Goal: Task Accomplishment & Management: Use online tool/utility

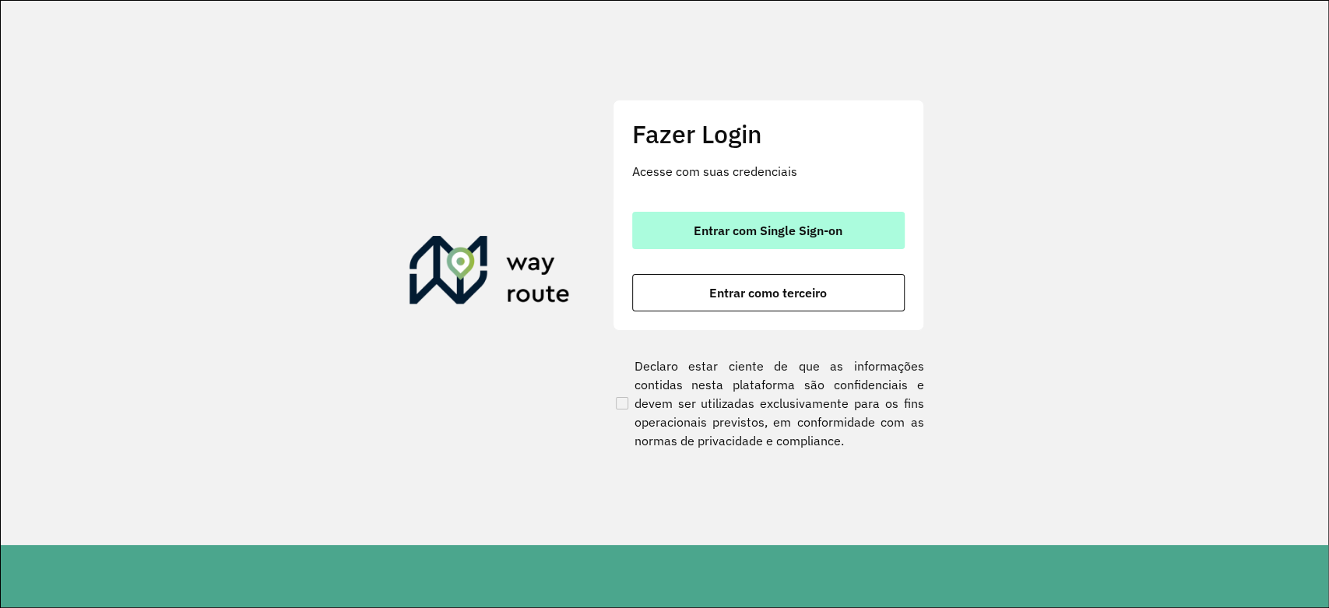
click at [712, 232] on span "Entrar com Single Sign-on" at bounding box center [768, 230] width 149 height 12
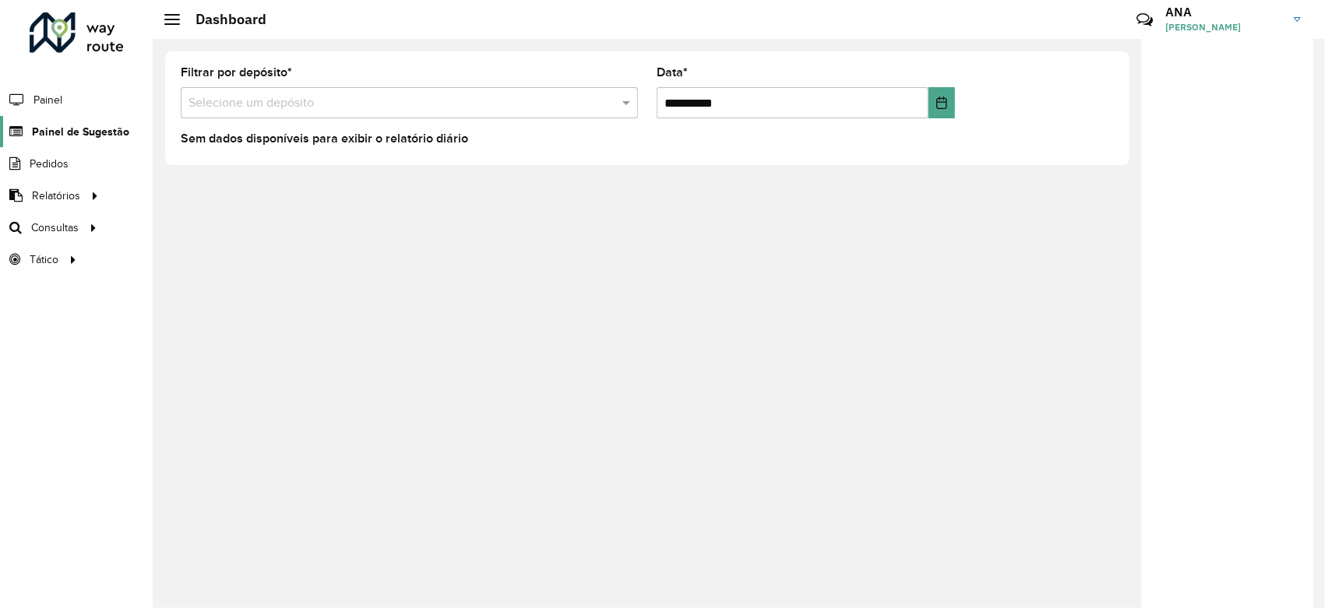
click at [60, 129] on span "Painel de Sugestão" at bounding box center [80, 132] width 97 height 16
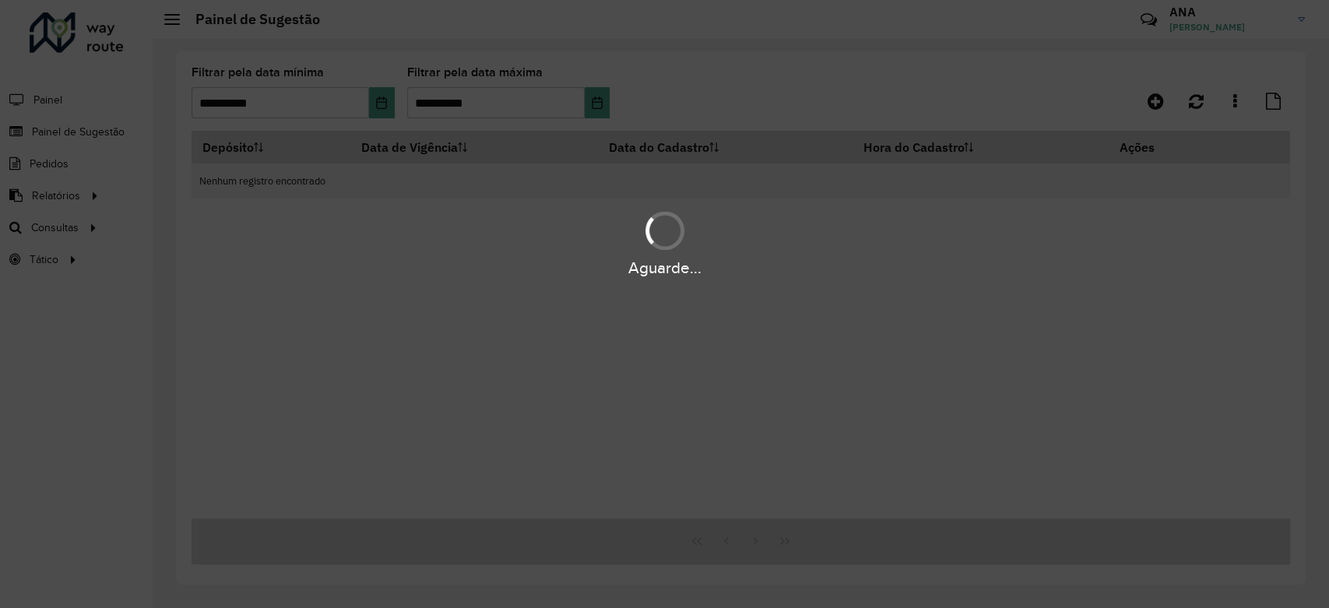
click at [392, 103] on hb-app "**********" at bounding box center [664, 304] width 1329 height 608
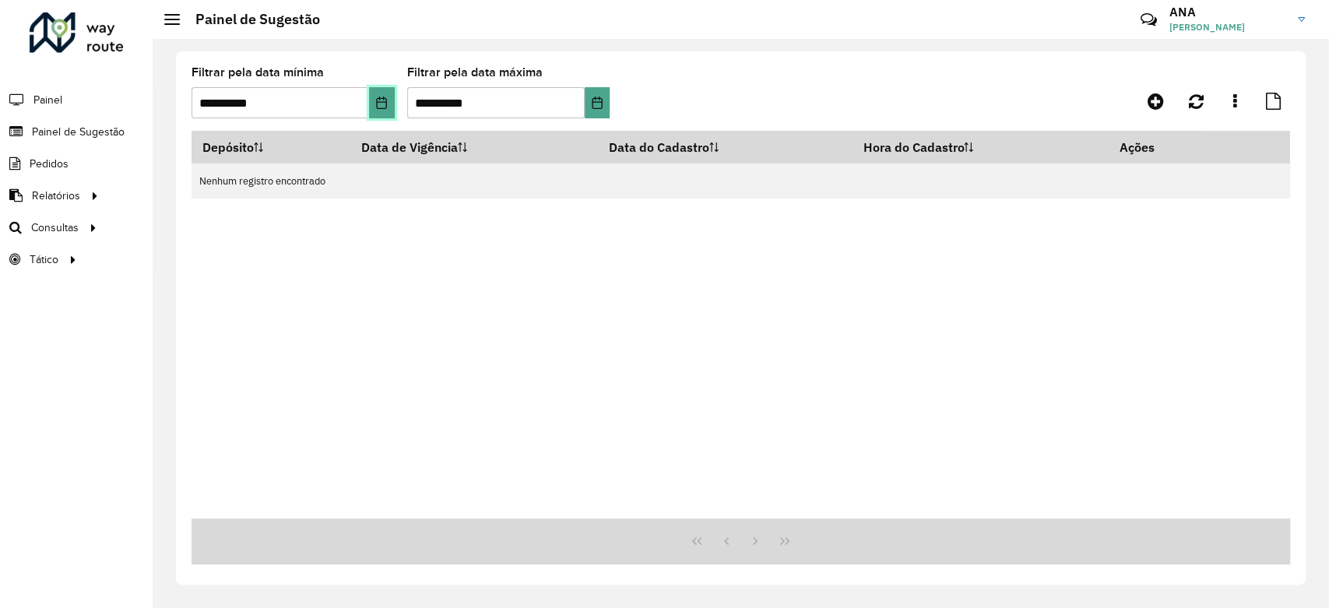
click at [392, 103] on button "Choose Date" at bounding box center [382, 102] width 26 height 31
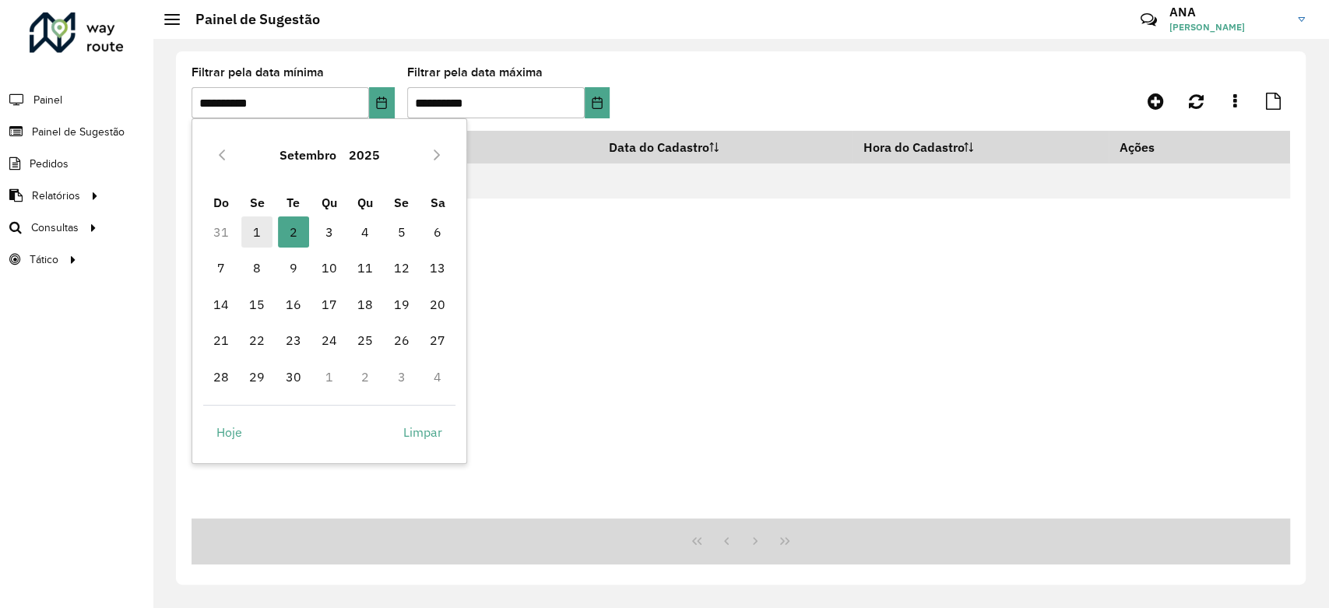
click at [249, 233] on span "1" at bounding box center [256, 231] width 31 height 31
type input "**********"
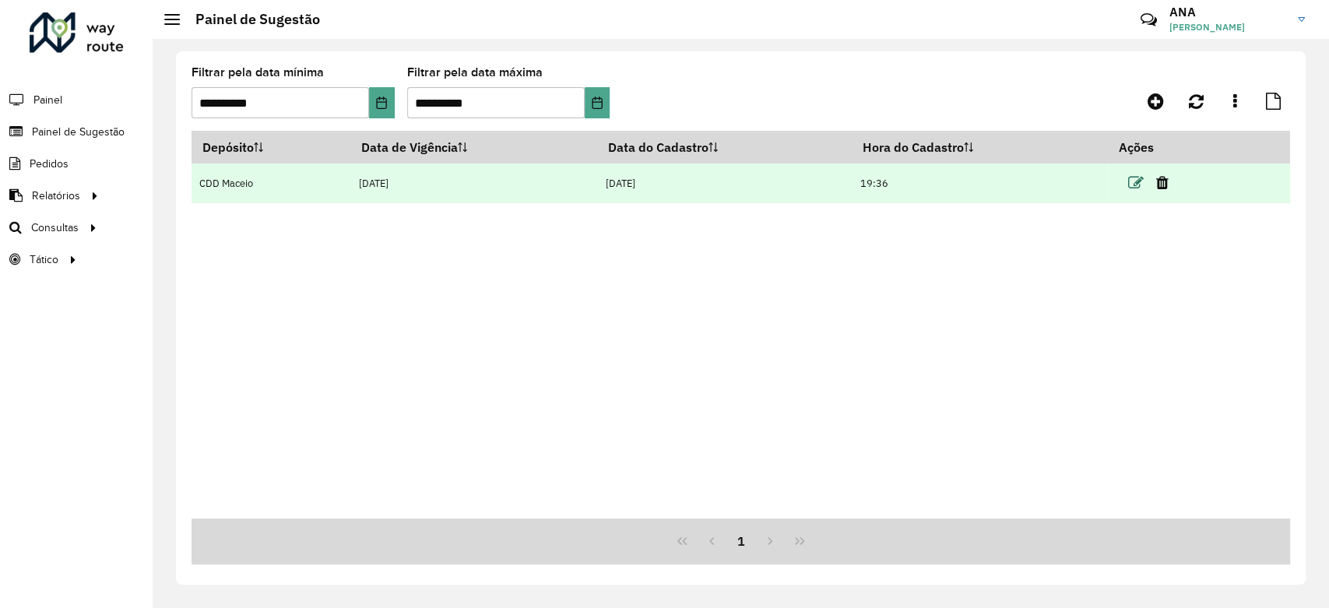
click at [1136, 188] on icon at bounding box center [1136, 183] width 16 height 16
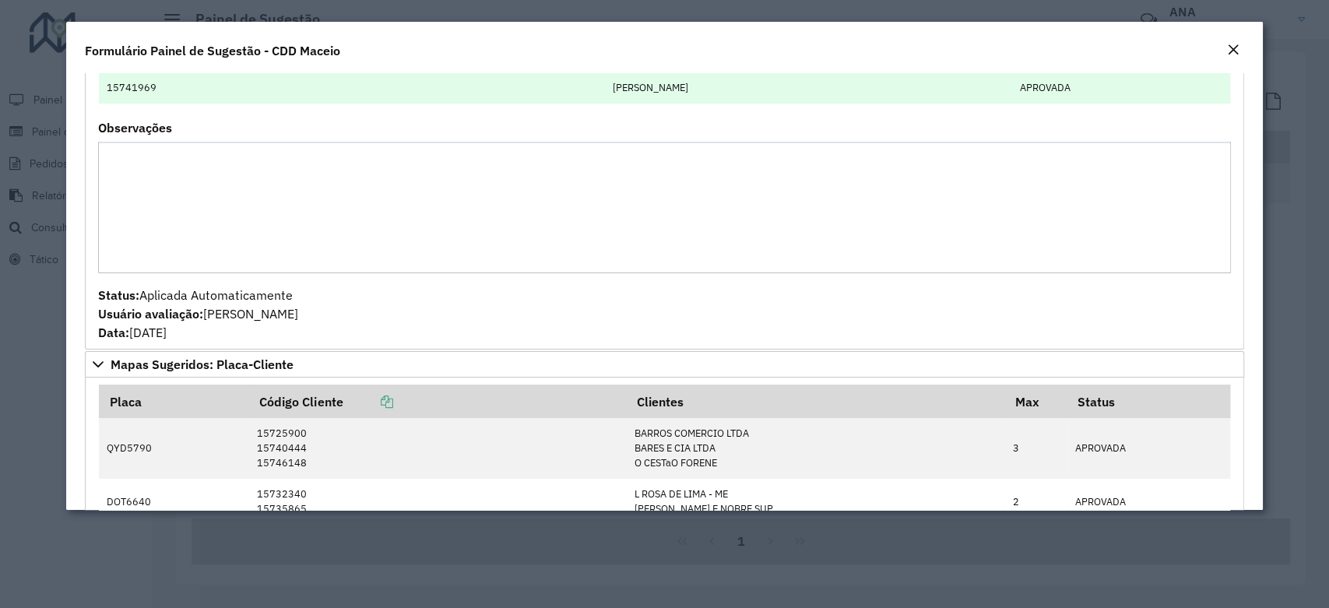
scroll to position [67, 0]
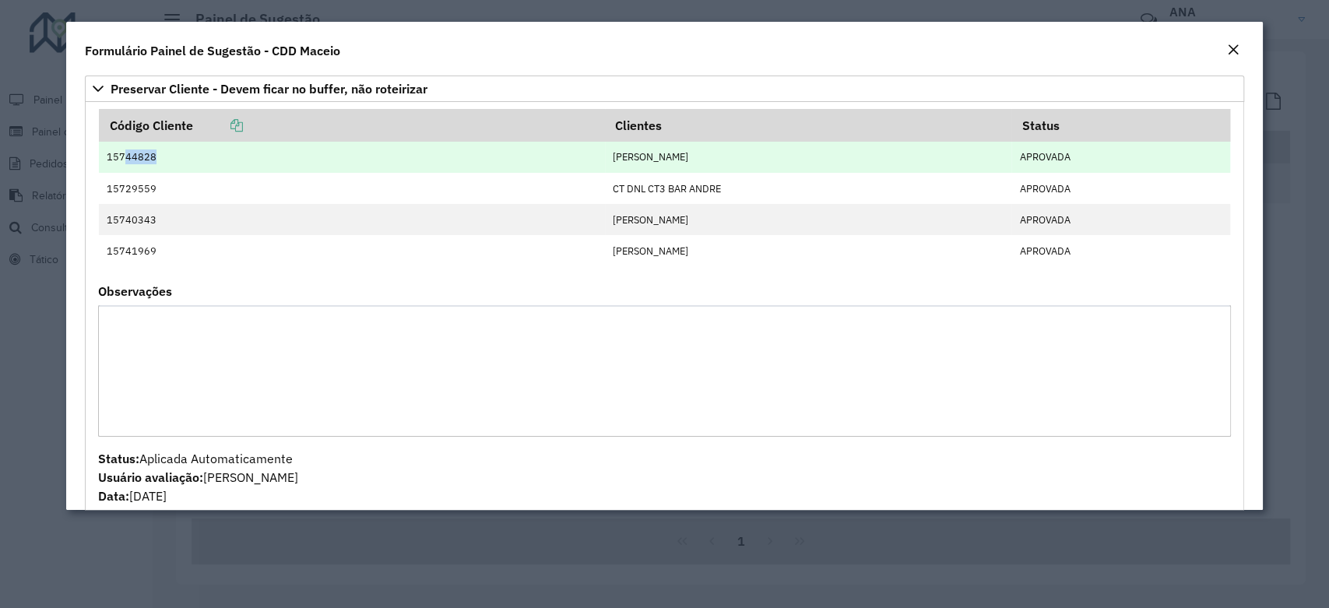
drag, startPoint x: 167, startPoint y: 160, endPoint x: 125, endPoint y: 161, distance: 42.9
click at [125, 161] on td "15744828" at bounding box center [352, 157] width 506 height 31
copy td "44828"
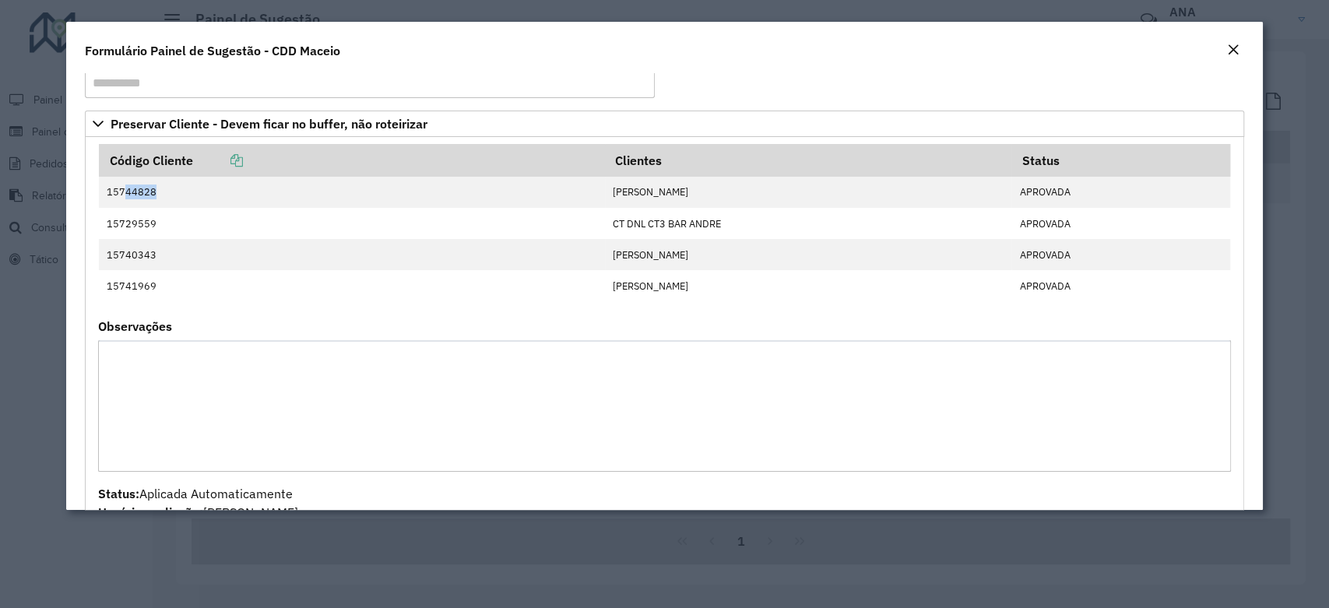
scroll to position [0, 0]
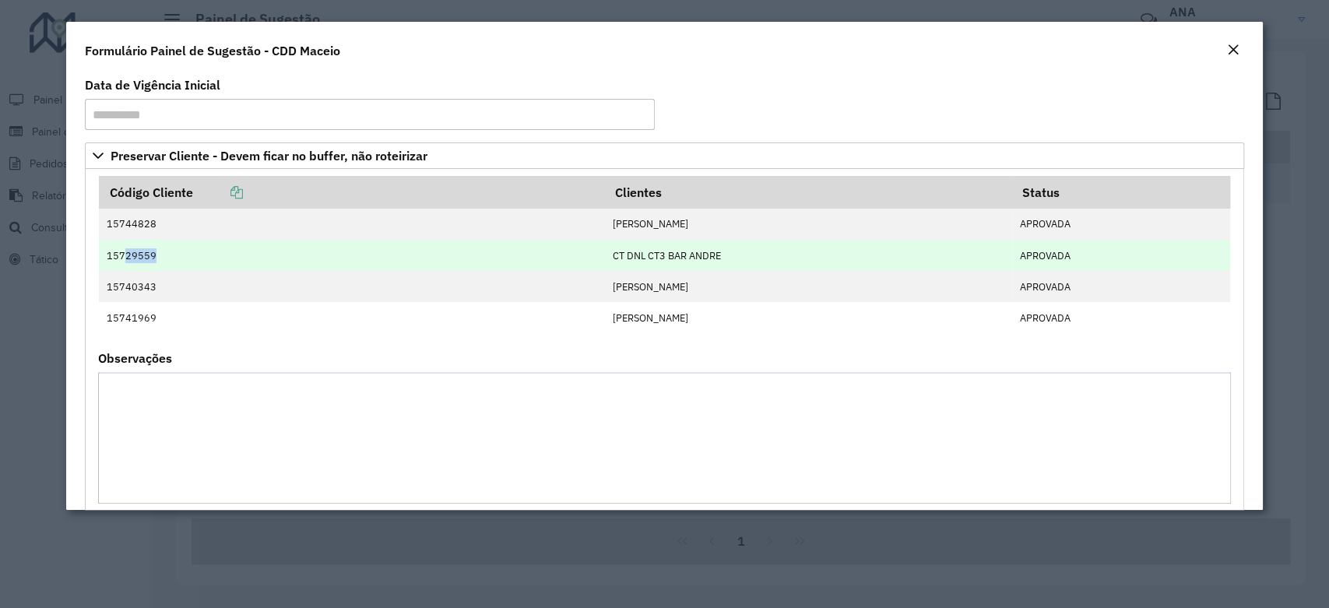
drag, startPoint x: 153, startPoint y: 255, endPoint x: 125, endPoint y: 255, distance: 28.8
click at [125, 255] on td "15729559" at bounding box center [352, 255] width 506 height 31
copy td "29559"
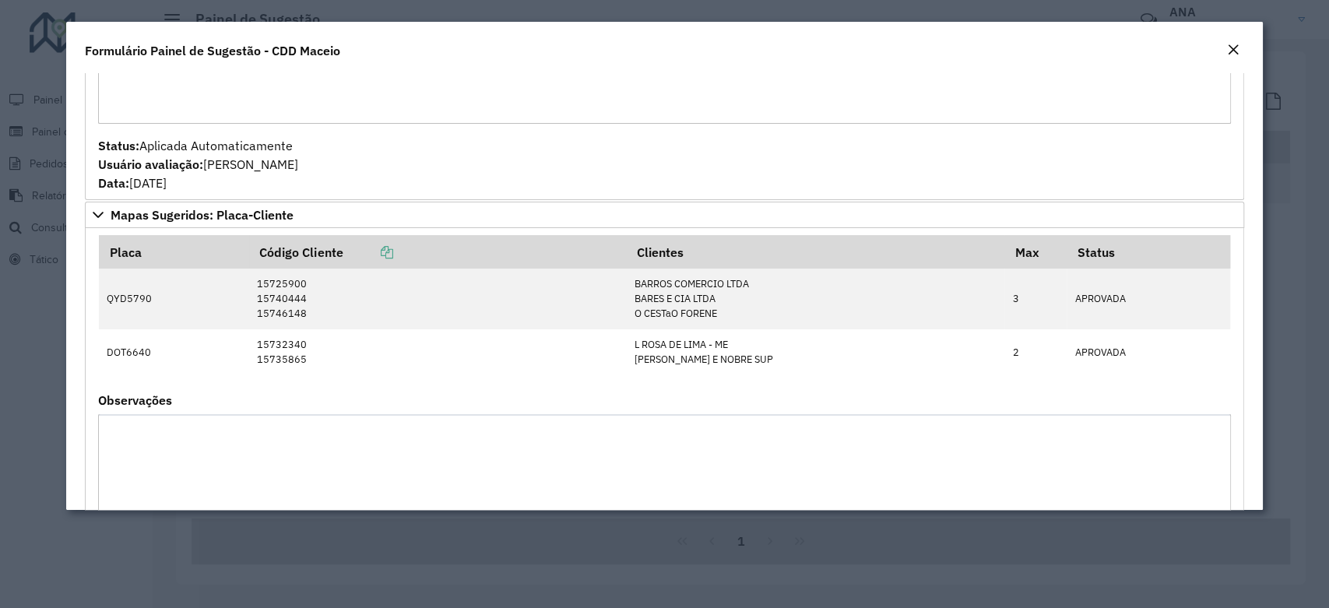
scroll to position [511, 0]
